Goal: Task Accomplishment & Management: Manage account settings

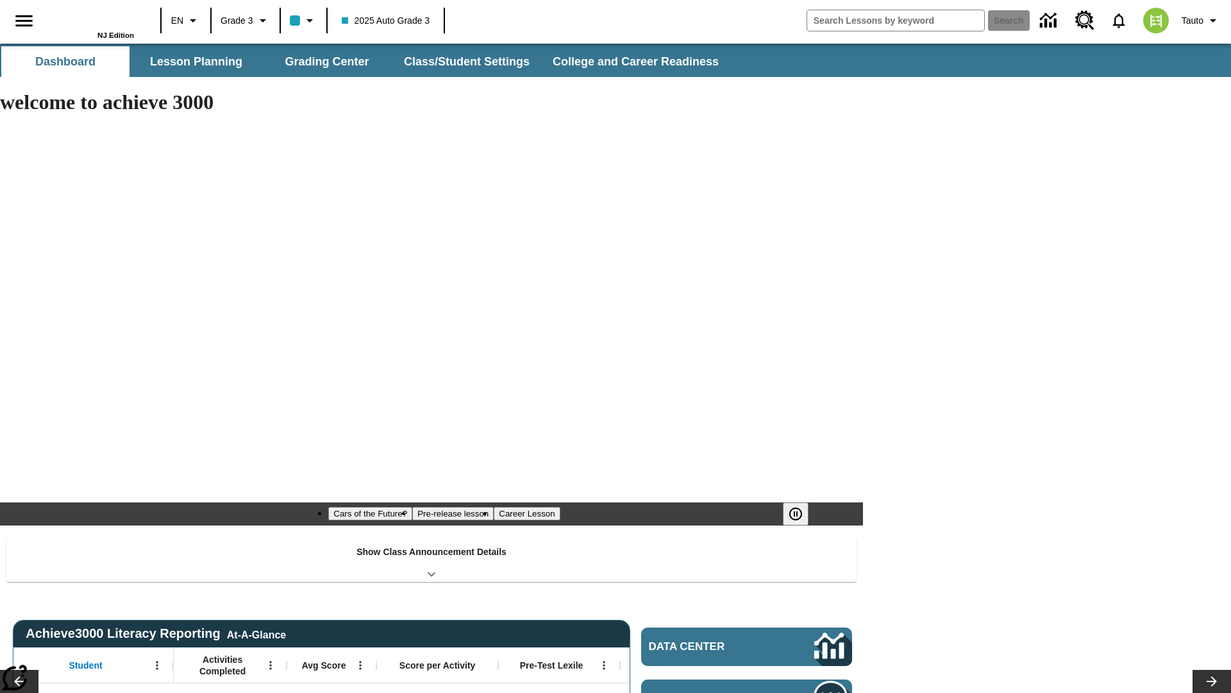
type input "-1"
click at [466, 62] on button "Class/Student Settings" at bounding box center [467, 61] width 147 height 31
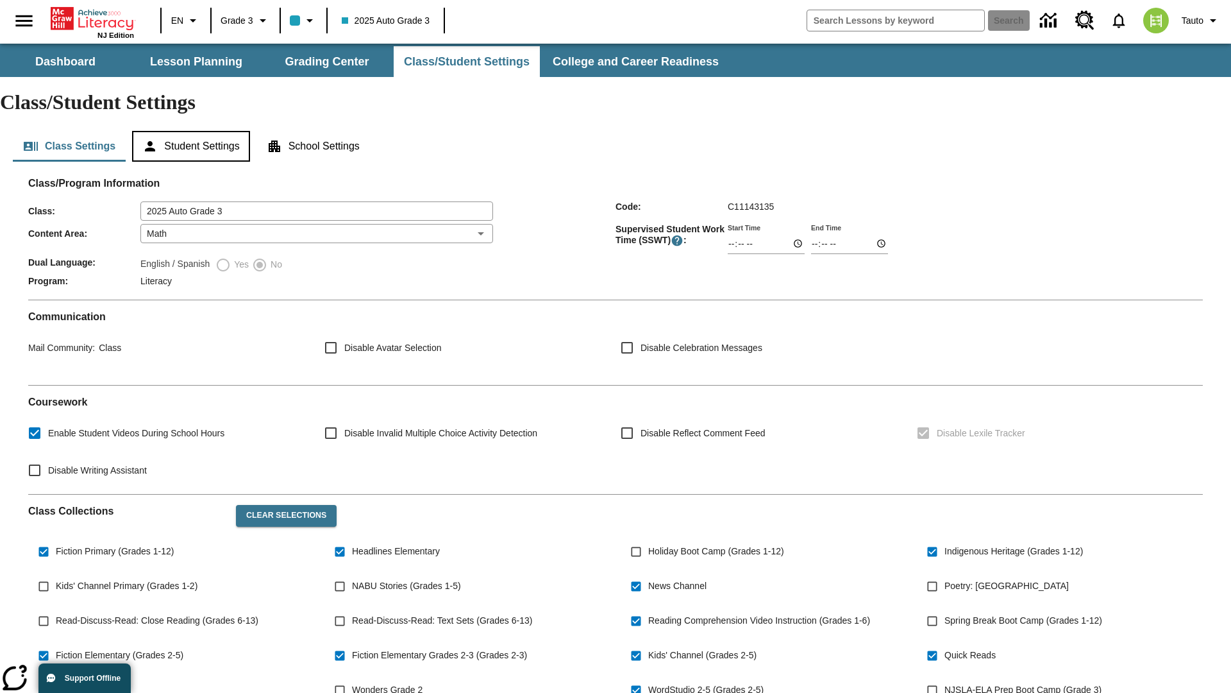
click at [193, 131] on button "Student Settings" at bounding box center [190, 146] width 117 height 31
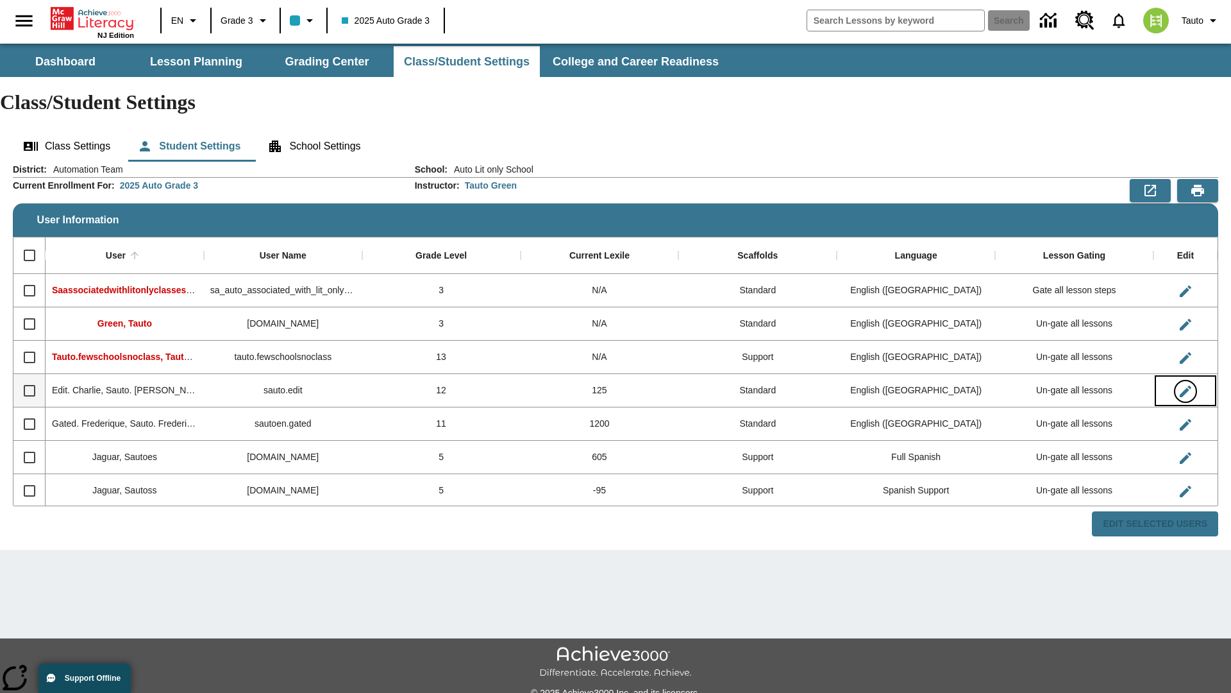
click at [1185, 385] on icon "Edit User" at bounding box center [1186, 391] width 12 height 12
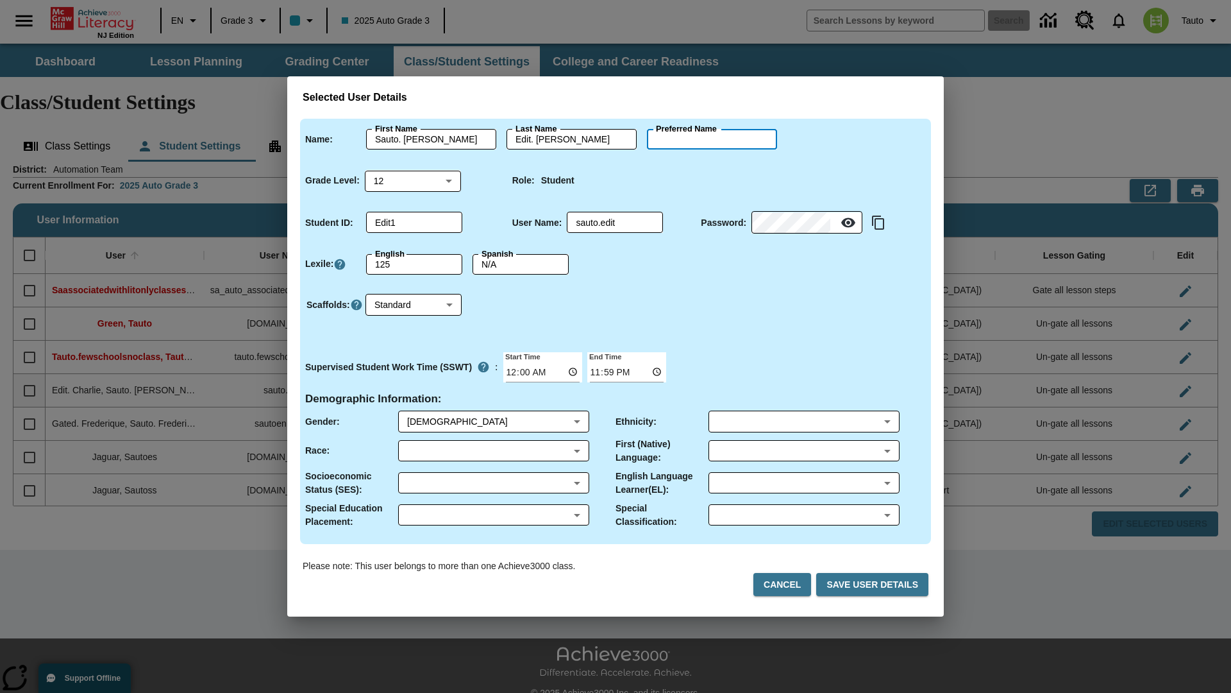
type input "[PERSON_NAME]"
click at [788, 584] on button "Cancel" at bounding box center [783, 585] width 58 height 24
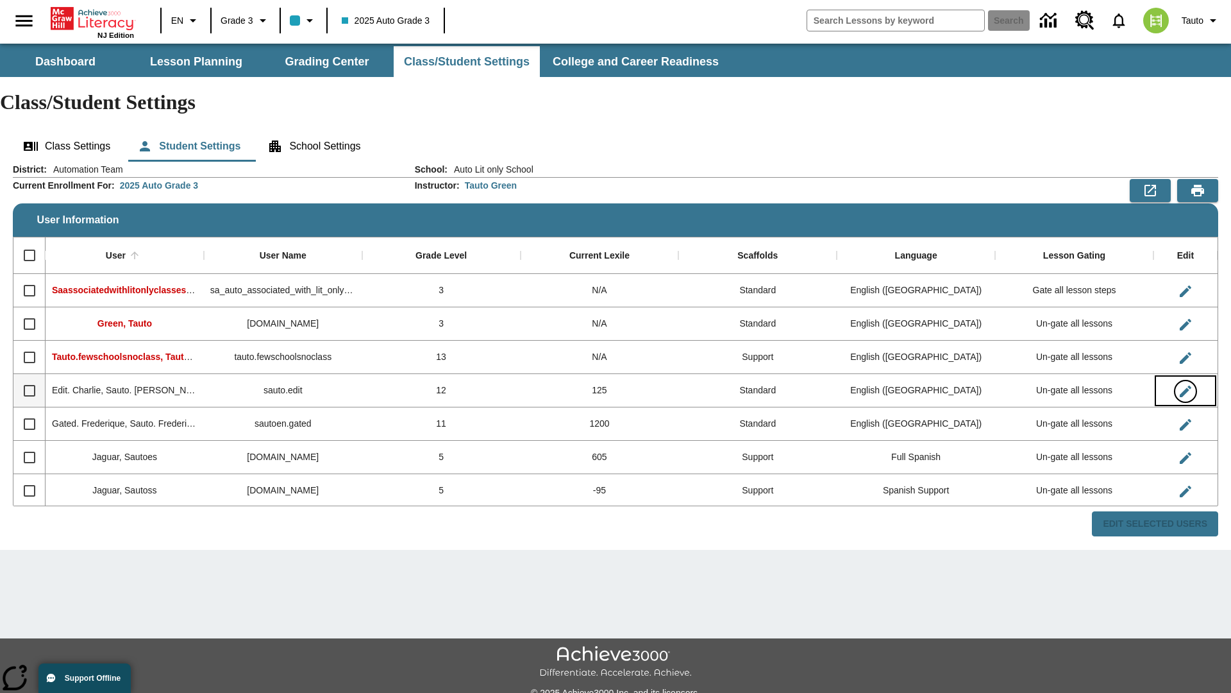
click at [1185, 385] on icon "Edit User" at bounding box center [1186, 391] width 12 height 12
